Goal: Communication & Community: Answer question/provide support

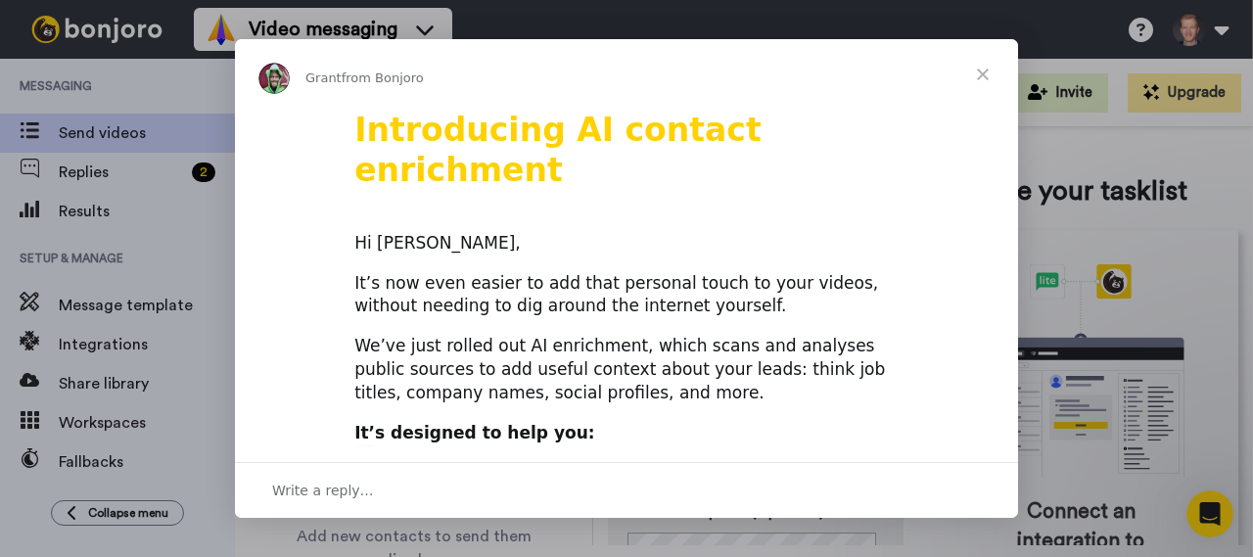
click at [992, 72] on span "Close" at bounding box center [983, 74] width 70 height 70
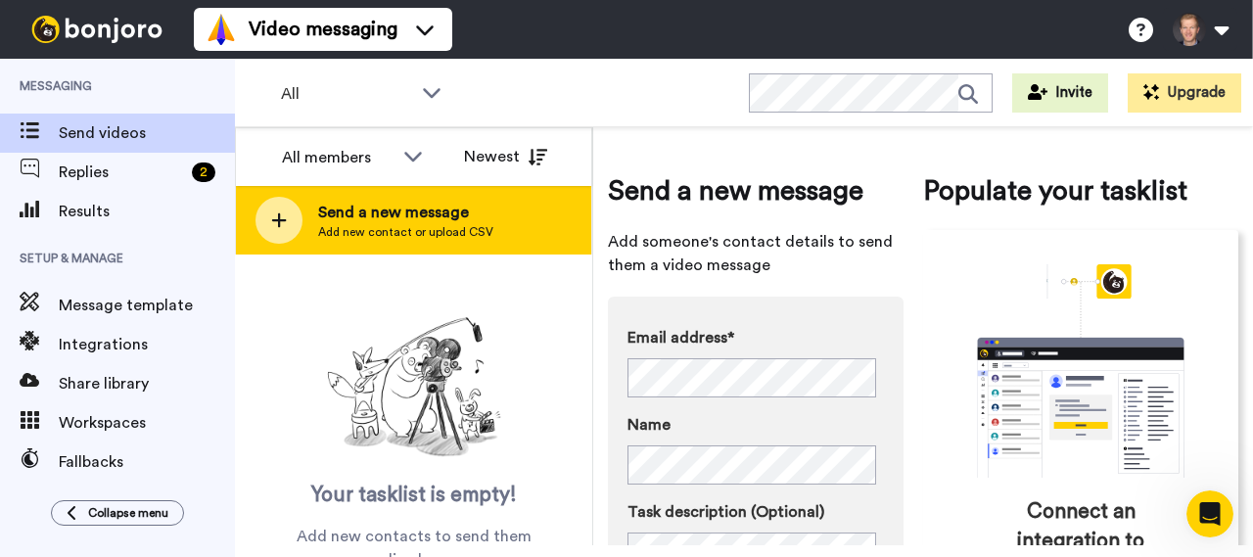
click at [372, 227] on span "Add new contact or upload CSV" at bounding box center [405, 232] width 175 height 16
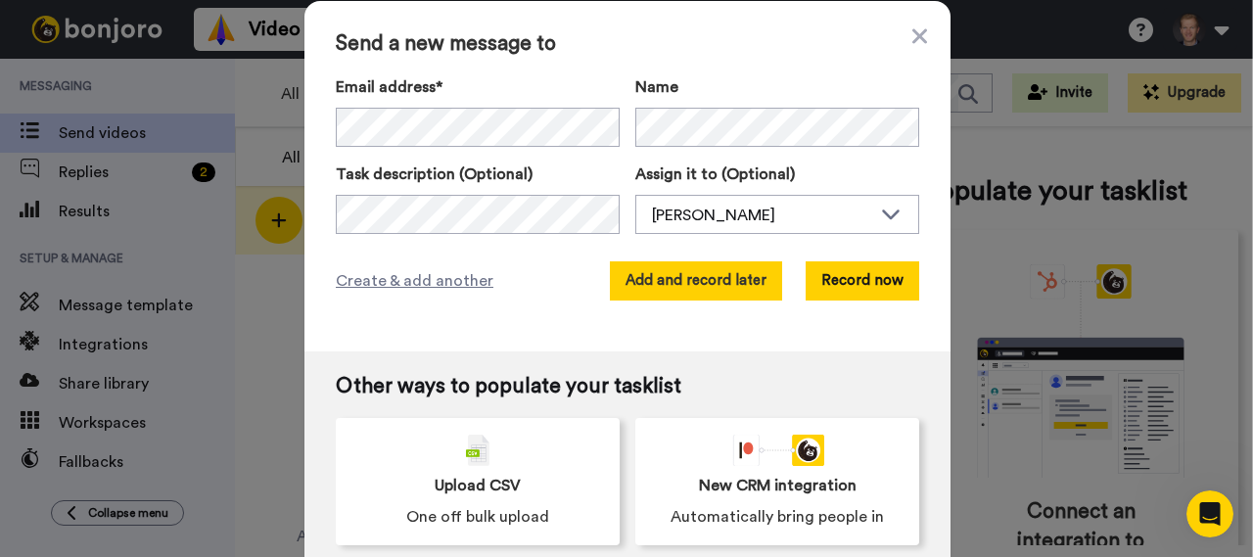
click at [761, 267] on button "Add and record later" at bounding box center [696, 280] width 172 height 39
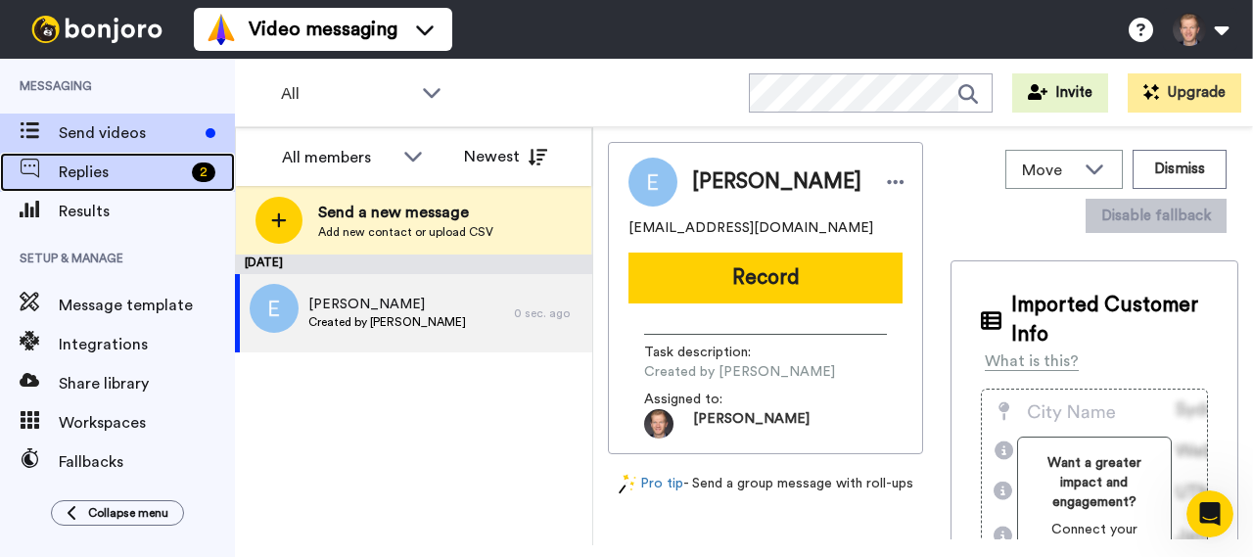
click at [103, 168] on span "Replies" at bounding box center [121, 172] width 125 height 23
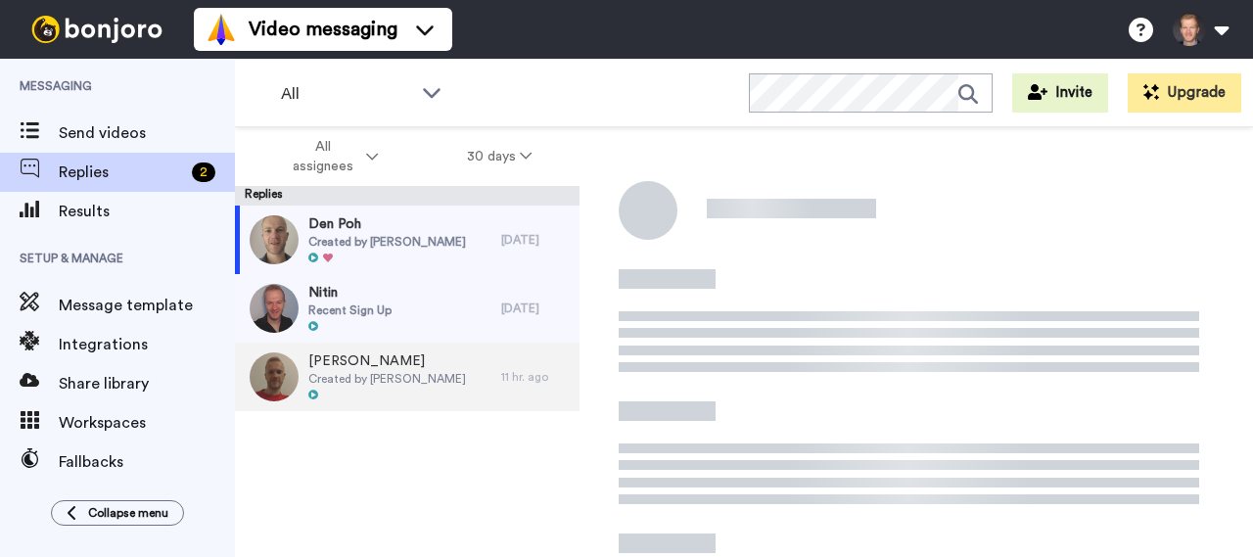
scroll to position [171, 0]
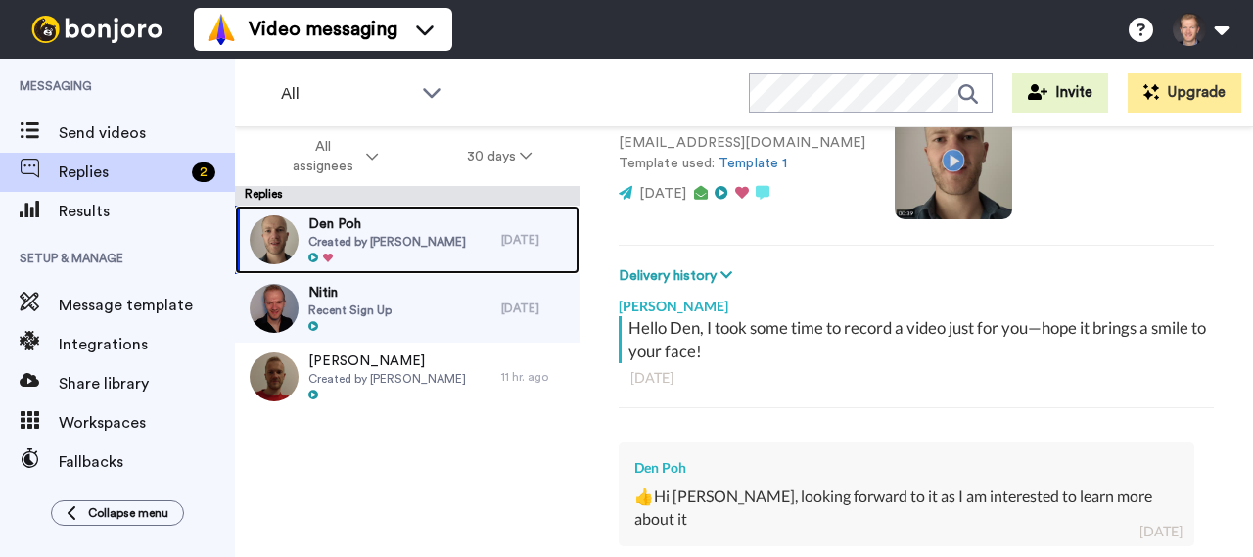
click at [442, 231] on span "Den Poh" at bounding box center [387, 224] width 158 height 20
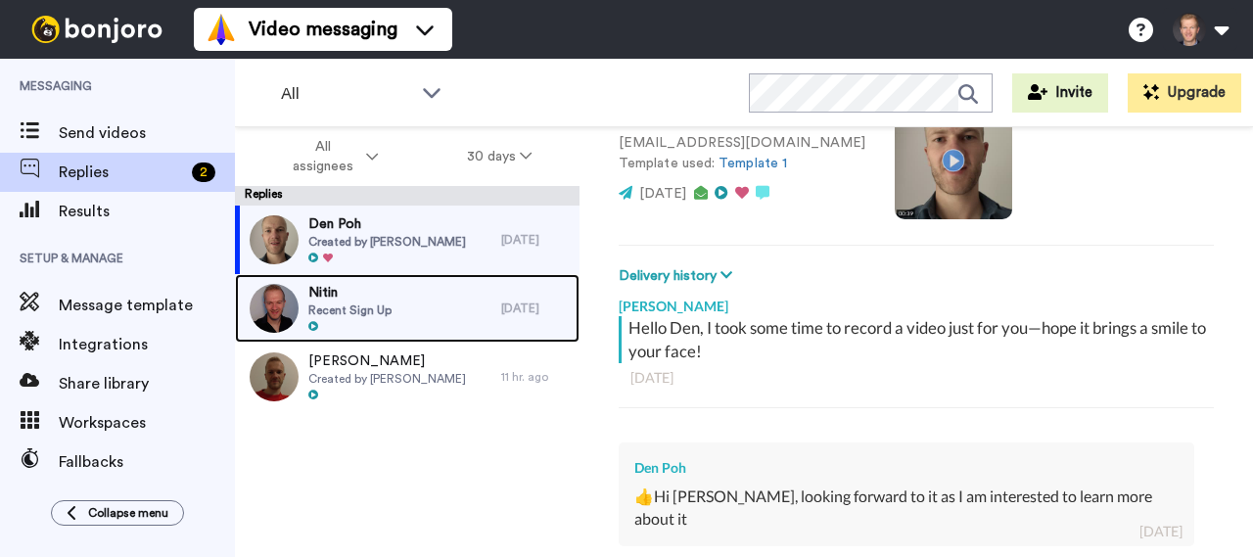
click at [417, 302] on div "Nitin Recent Sign Up" at bounding box center [368, 308] width 266 height 69
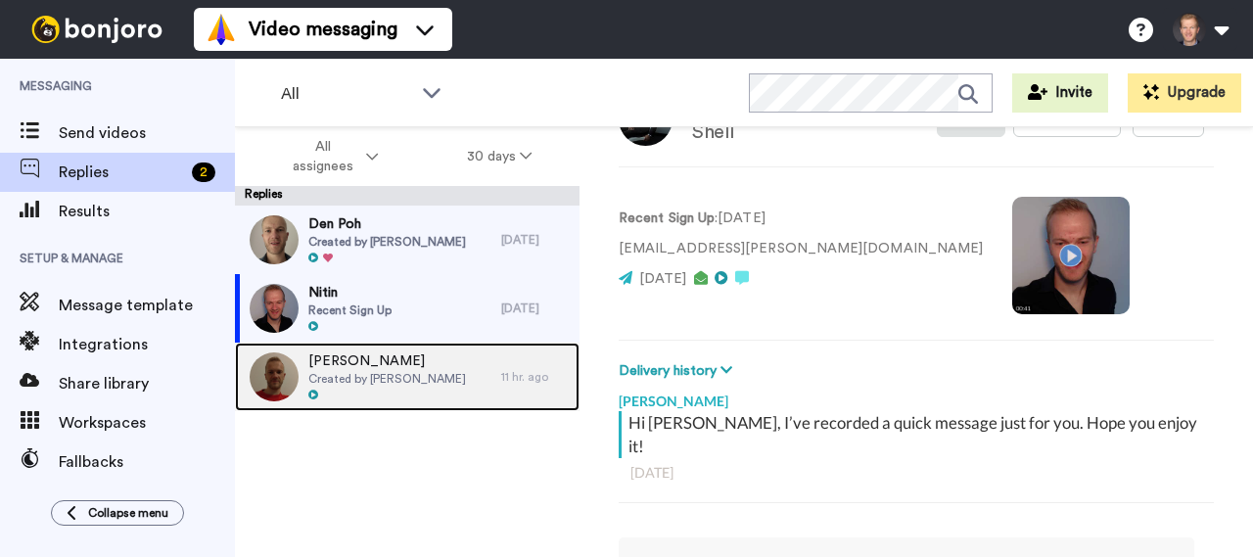
click at [410, 373] on span "Created by [PERSON_NAME]" at bounding box center [387, 379] width 158 height 16
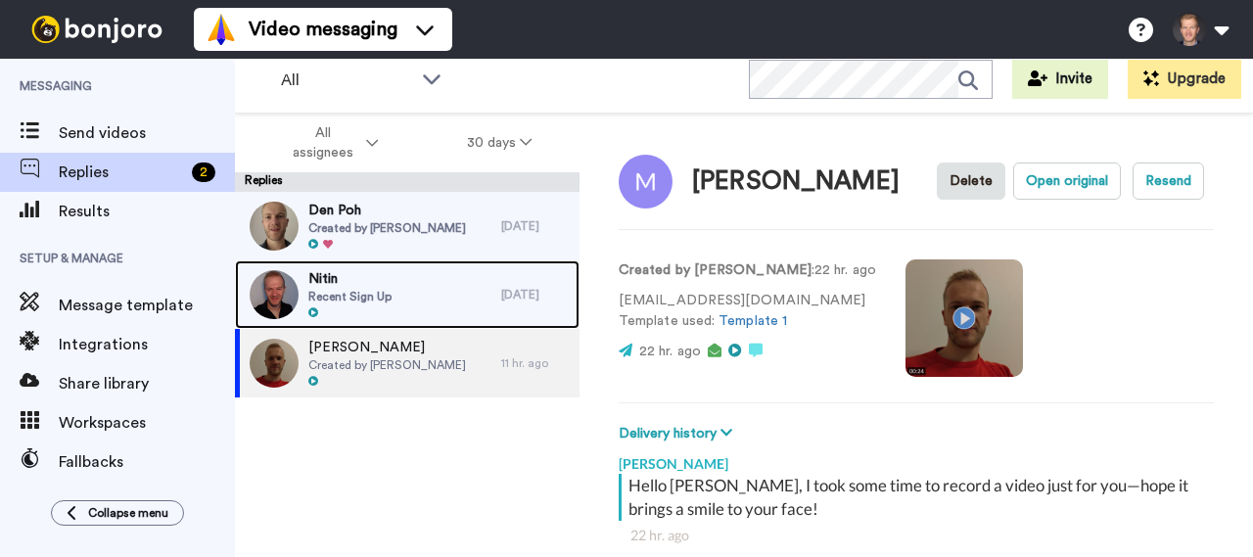
click at [404, 308] on div "Nitin Recent Sign Up" at bounding box center [368, 294] width 266 height 69
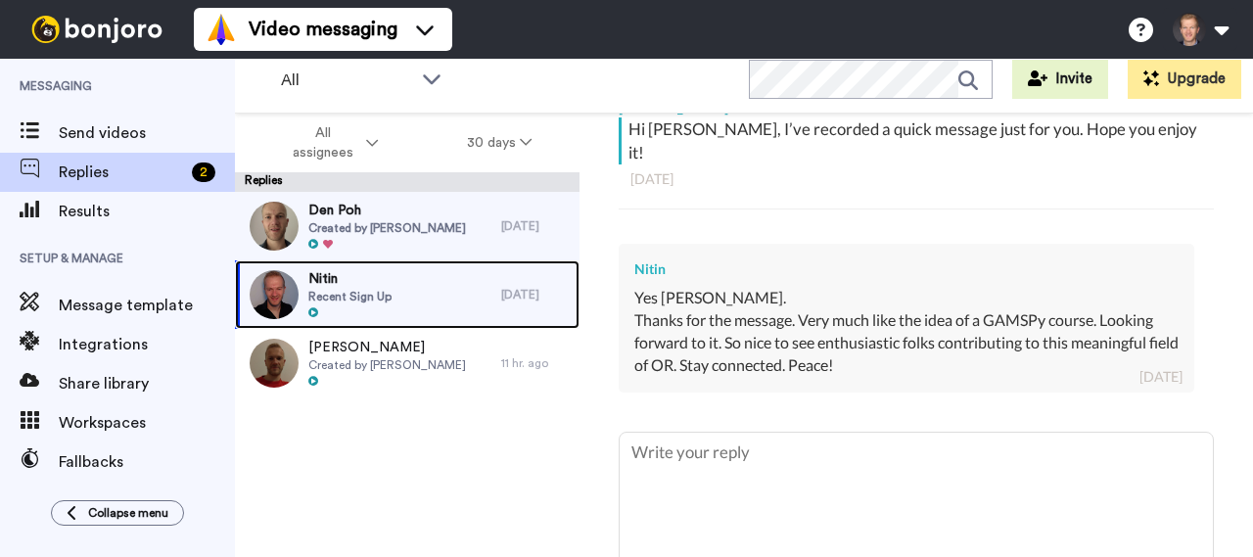
scroll to position [392, 0]
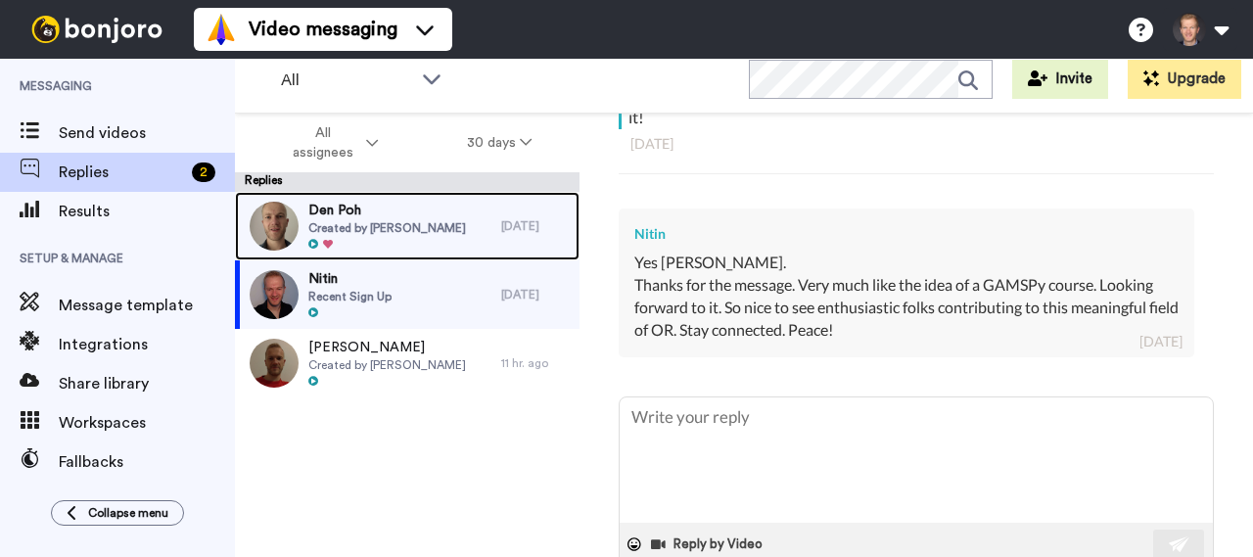
click at [436, 224] on span "Created by [PERSON_NAME]" at bounding box center [387, 228] width 158 height 16
type textarea "x"
